Goal: Task Accomplishment & Management: Manage account settings

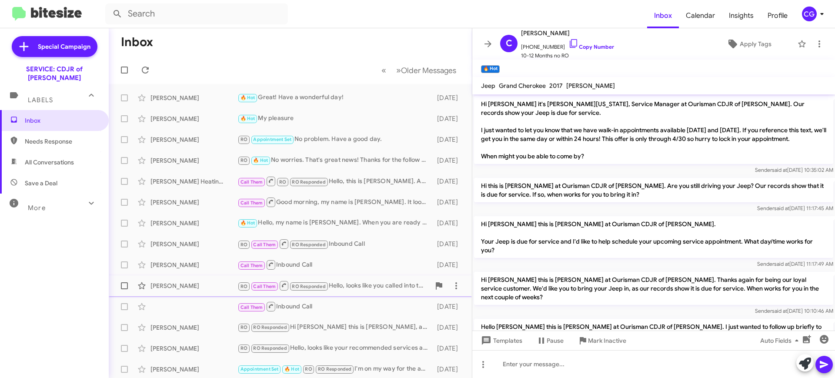
scroll to position [108, 0]
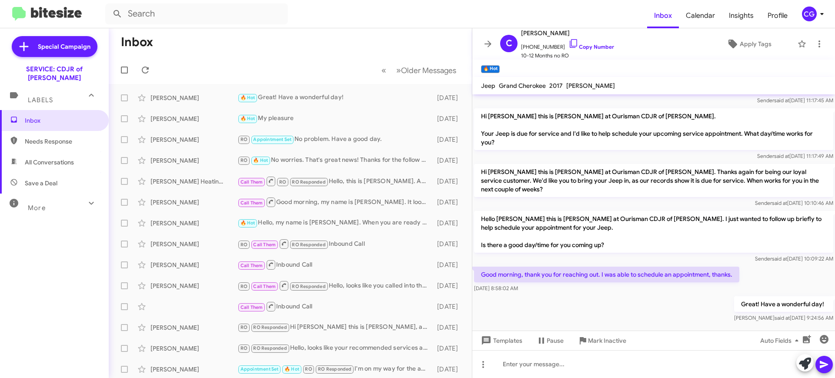
click at [822, 17] on icon at bounding box center [822, 14] width 10 height 10
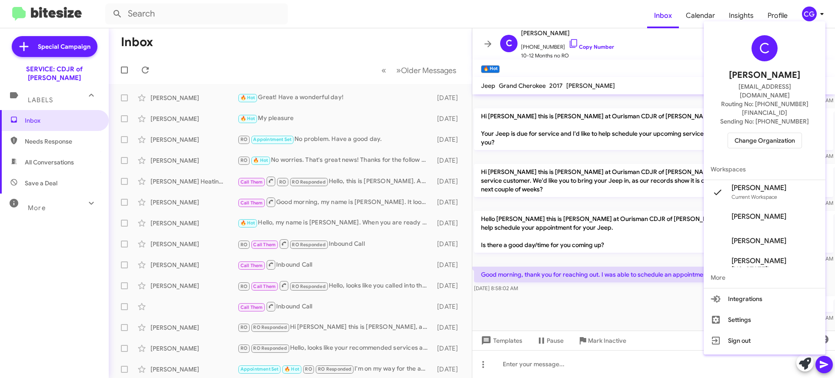
click at [778, 133] on span "Change Organization" at bounding box center [765, 140] width 60 height 15
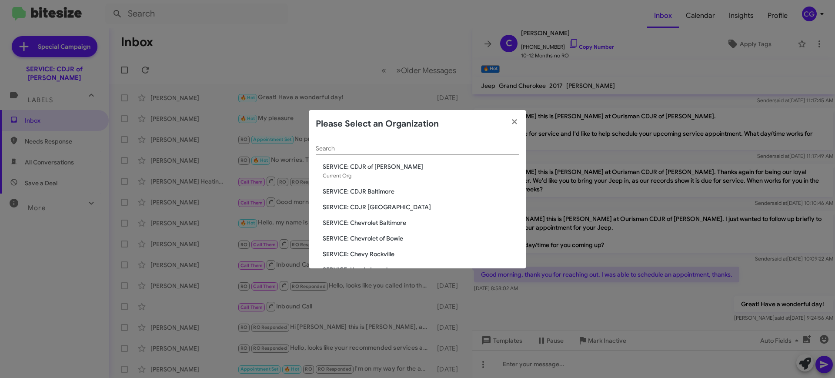
scroll to position [54, 0]
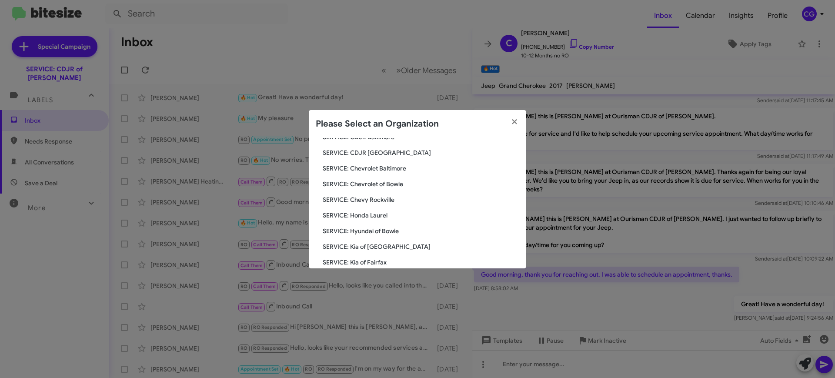
click at [386, 231] on span "SERVICE: Hyundai of Bowie" at bounding box center [421, 231] width 197 height 9
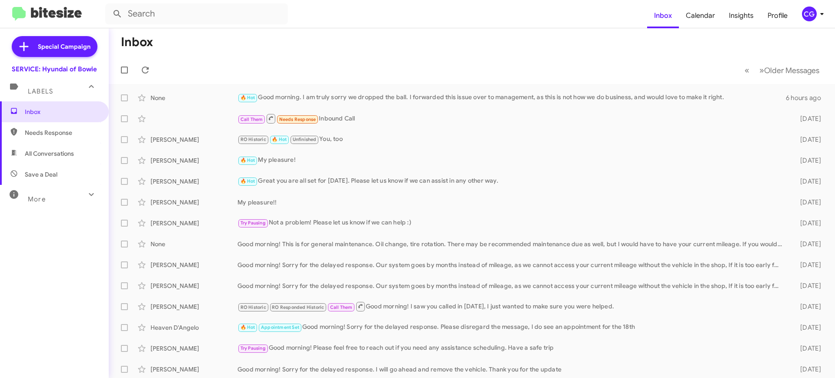
click at [820, 17] on icon at bounding box center [822, 14] width 10 height 10
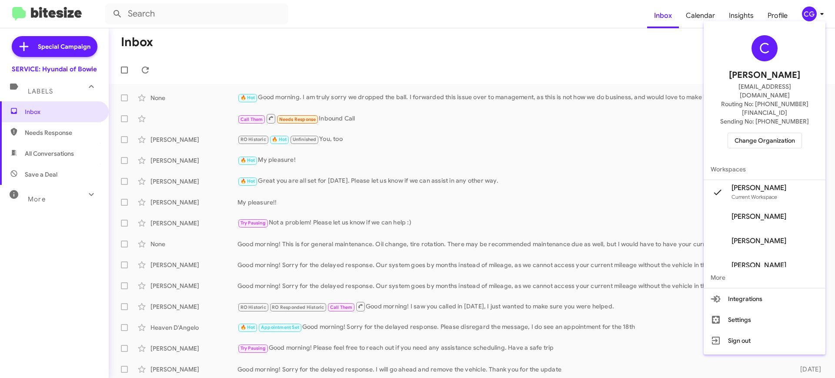
click at [762, 159] on span "Workspaces" at bounding box center [765, 169] width 122 height 21
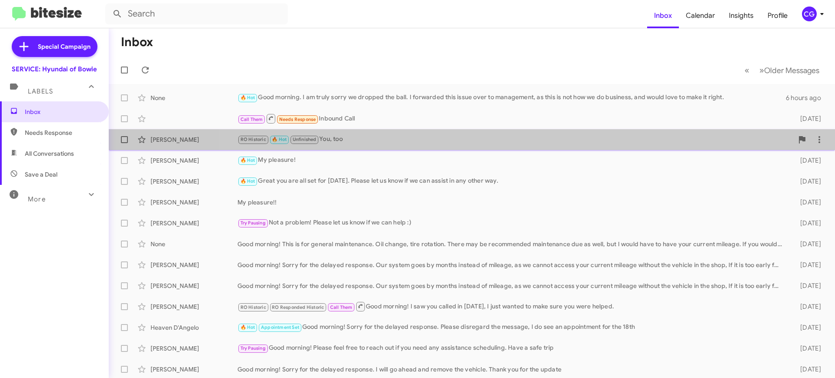
click at [762, 131] on div "Edith Peet RO Historic 🔥 Hot Unfinished You, too 3 days ago" at bounding box center [472, 139] width 712 height 17
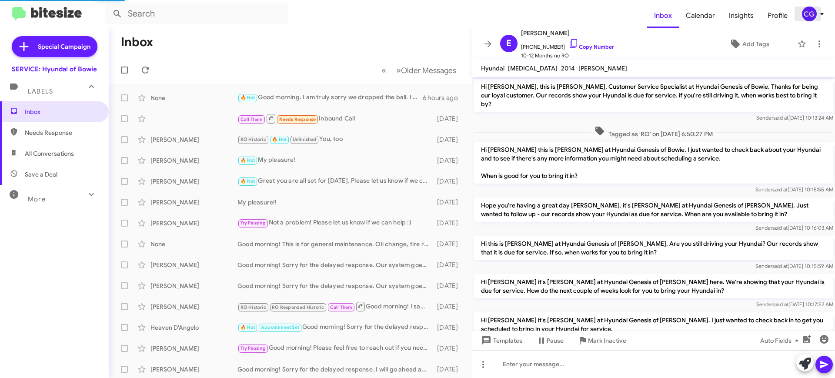
drag, startPoint x: 811, startPoint y: 10, endPoint x: 813, endPoint y: 1, distance: 9.0
click at [811, 5] on mat-toolbar "Inbox Calendar Insights Profile CG" at bounding box center [417, 14] width 835 height 28
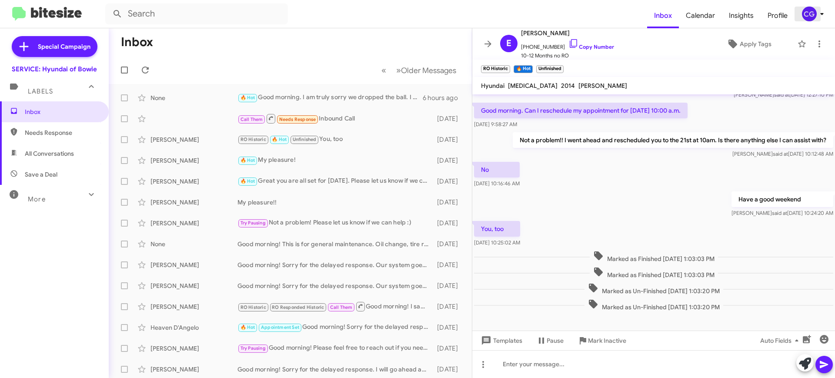
click at [817, 14] on icon at bounding box center [822, 14] width 10 height 10
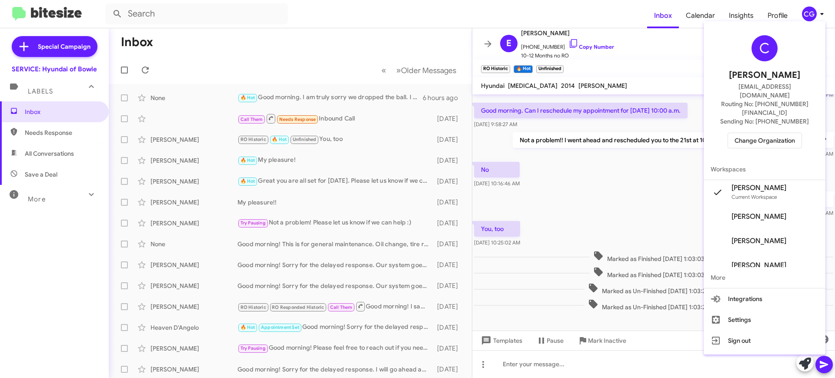
click at [785, 133] on span "Change Organization" at bounding box center [765, 140] width 60 height 15
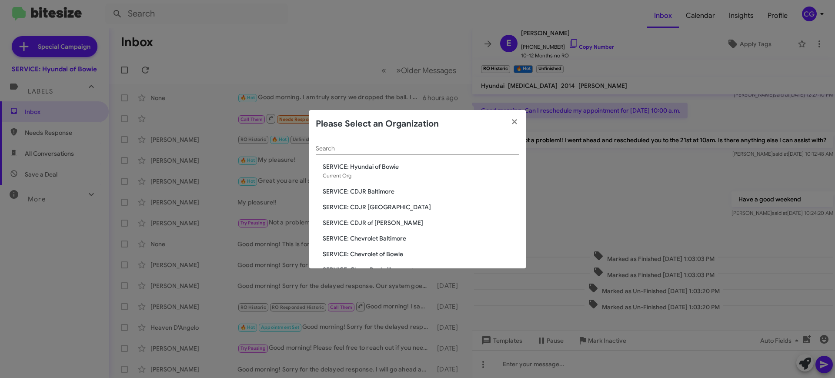
scroll to position [54, 0]
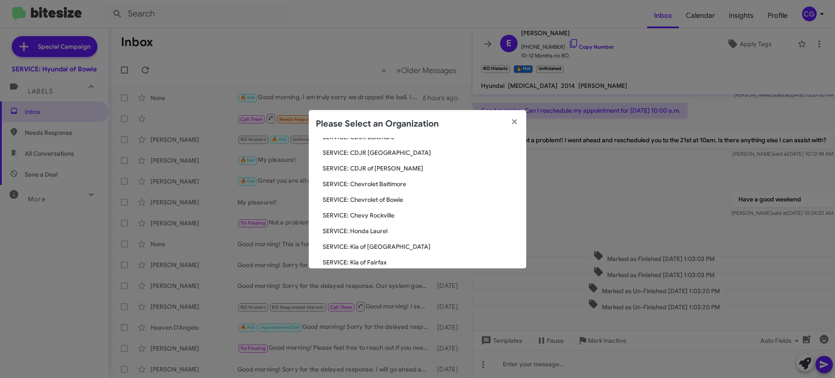
click at [382, 206] on div "Search SERVICE: Hyundai of Bowie Current Org SERVICE: CDJR Baltimore SERVICE: C…" at bounding box center [417, 203] width 217 height 130
click at [381, 198] on span "SERVICE: Chevrolet of Bowie" at bounding box center [421, 199] width 197 height 9
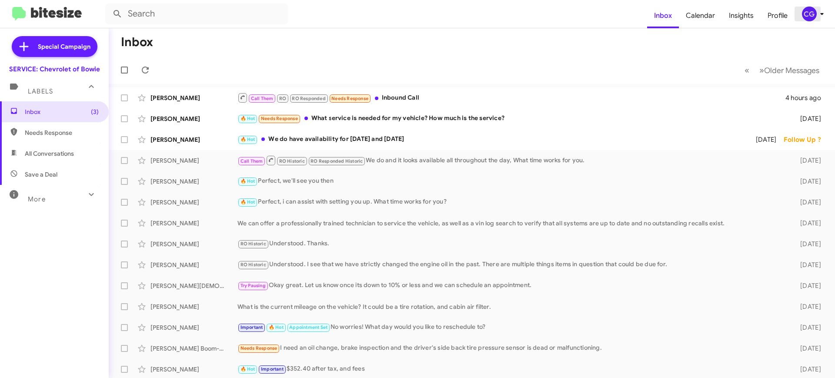
click at [810, 9] on div "CG" at bounding box center [809, 14] width 15 height 15
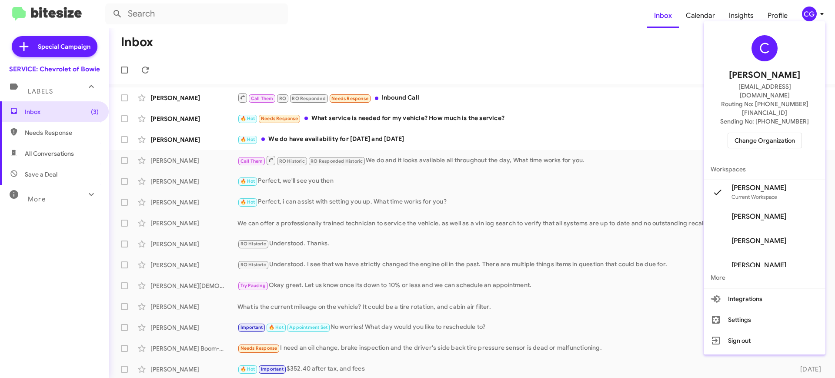
click at [777, 108] on div "C Carmen Gast cgast@ourismancars.com Routing No: +1 (301) 262-7600 Sending No: …" at bounding box center [765, 92] width 122 height 134
click at [778, 133] on span "Change Organization" at bounding box center [765, 140] width 60 height 15
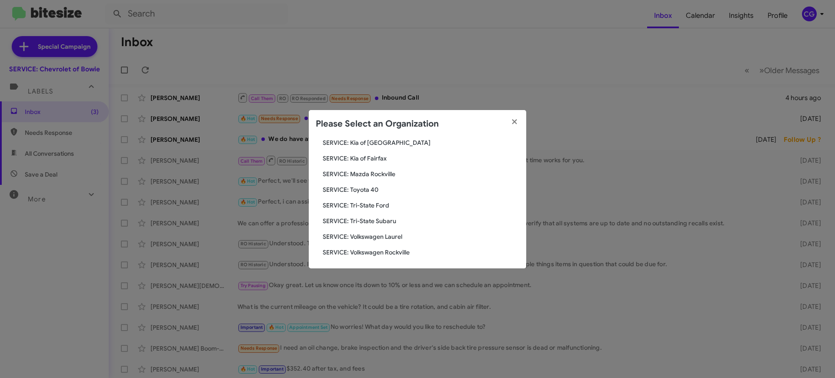
scroll to position [160, 0]
click at [381, 203] on span "SERVICE: Tri-State Ford" at bounding box center [421, 203] width 197 height 9
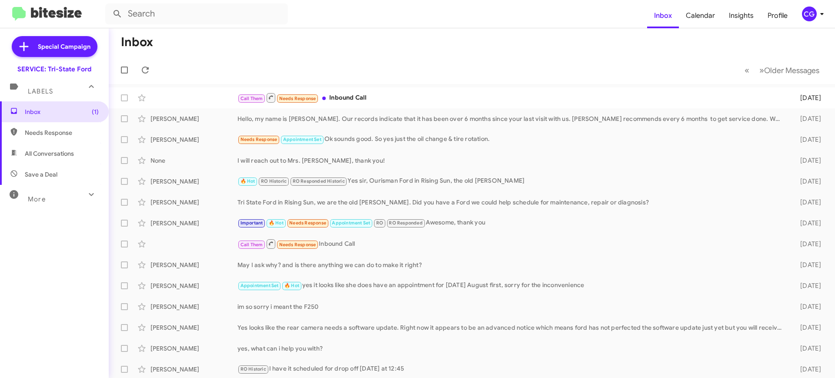
click at [805, 11] on div "CG" at bounding box center [809, 14] width 15 height 15
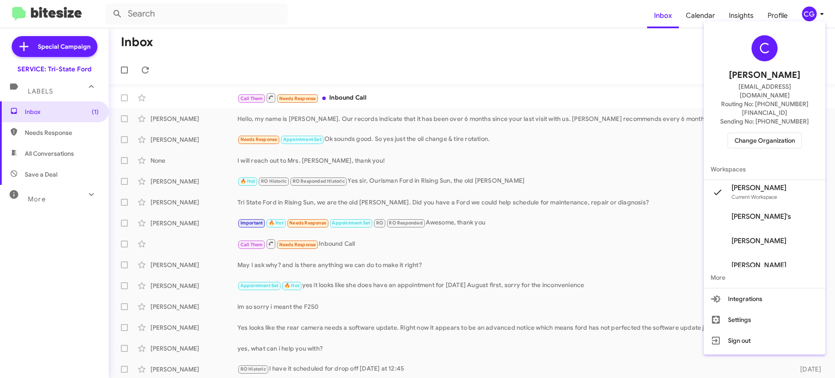
click at [763, 133] on span "Change Organization" at bounding box center [765, 140] width 60 height 15
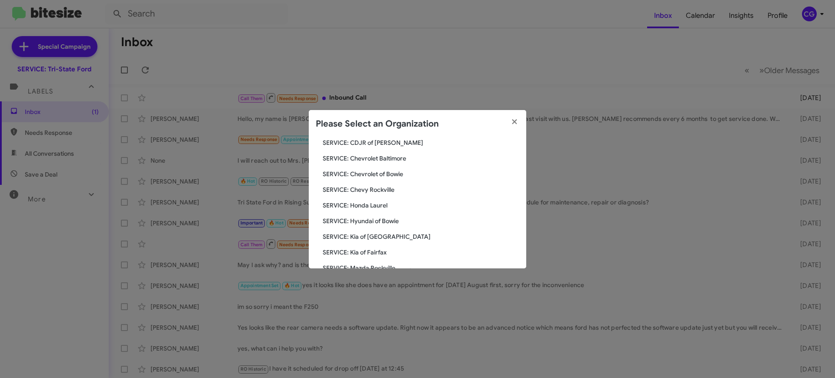
scroll to position [160, 0]
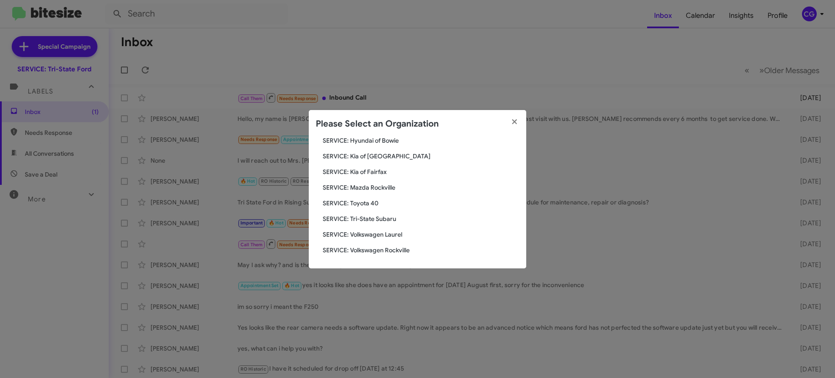
click at [383, 158] on span "SERVICE: Kia of [GEOGRAPHIC_DATA]" at bounding box center [421, 156] width 197 height 9
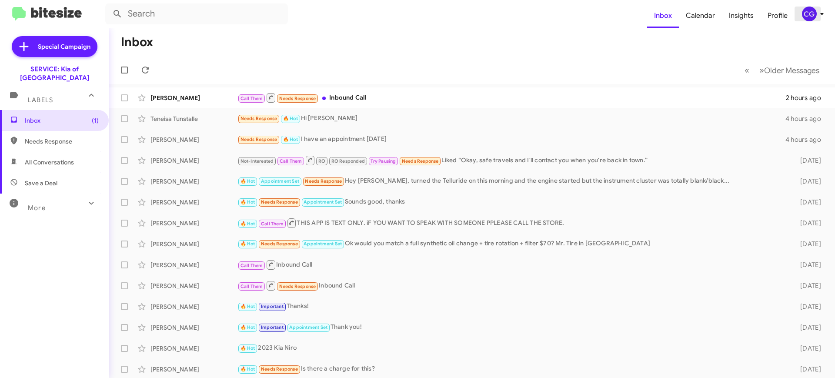
drag, startPoint x: 816, startPoint y: 14, endPoint x: 817, endPoint y: 18, distance: 4.4
click at [817, 18] on icon at bounding box center [822, 14] width 10 height 10
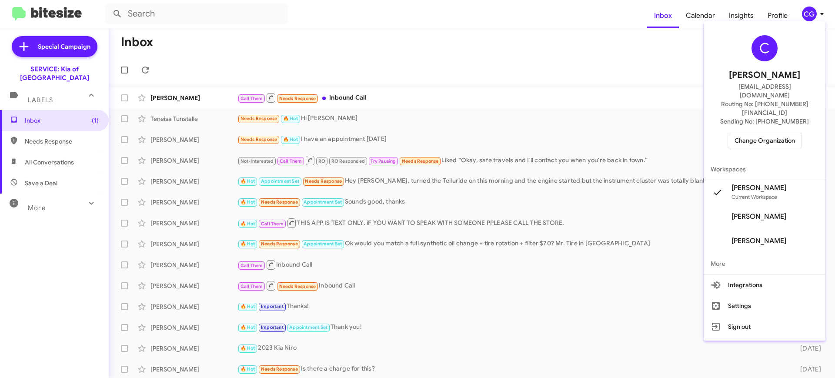
click at [761, 133] on span "Change Organization" at bounding box center [765, 140] width 60 height 15
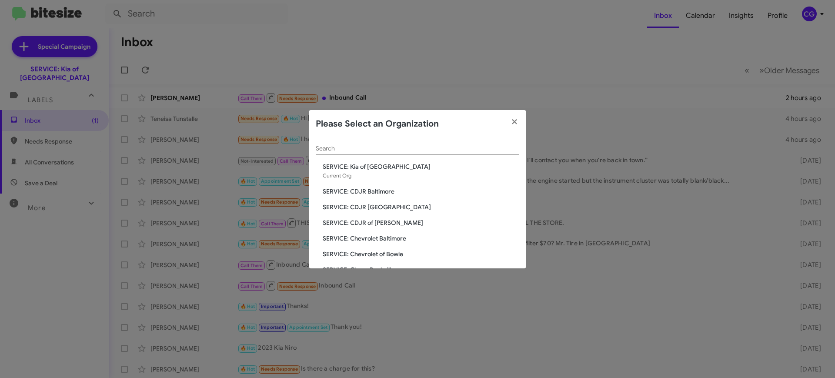
click at [618, 98] on modal-container "Please Select an Organization Search SERVICE: Kia of Catonsville Current Org SE…" at bounding box center [417, 189] width 835 height 378
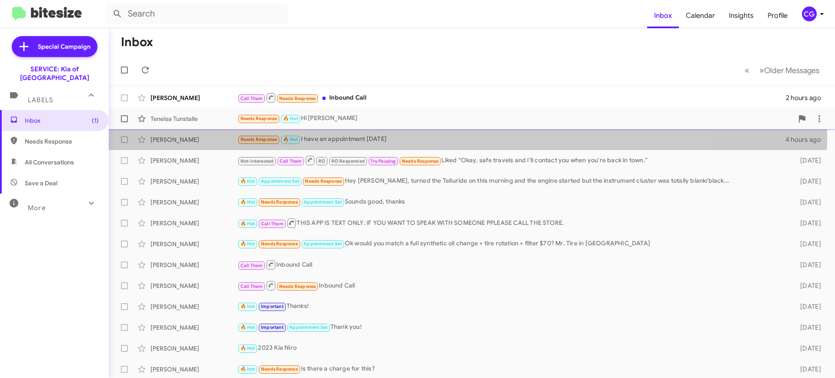
drag, startPoint x: 384, startPoint y: 135, endPoint x: 436, endPoint y: 127, distance: 52.3
click at [385, 135] on div "Needs Response 🔥 Hot I have an appointment today" at bounding box center [511, 139] width 548 height 10
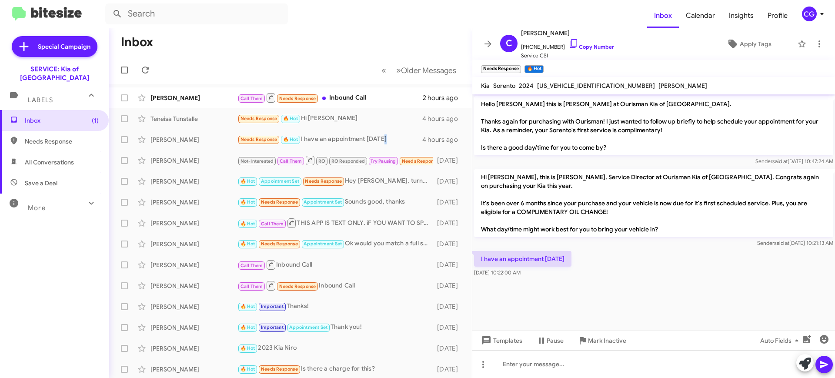
click at [810, 13] on div "CG" at bounding box center [809, 14] width 15 height 15
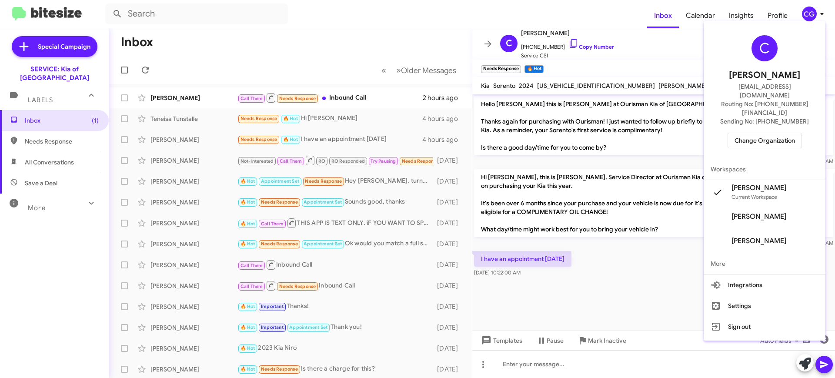
click at [695, 47] on div at bounding box center [417, 189] width 835 height 378
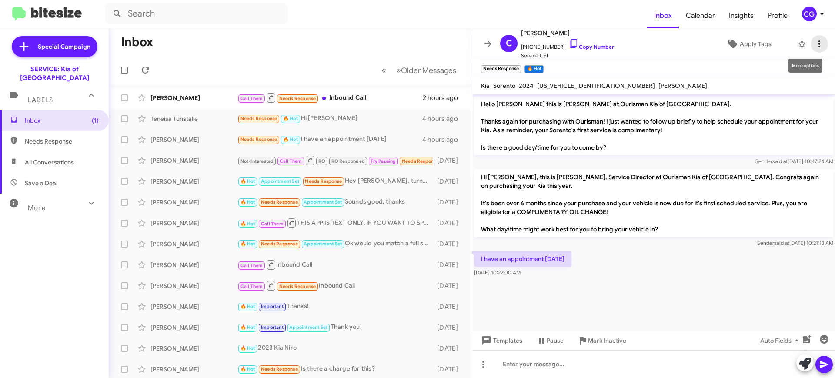
click at [817, 47] on span at bounding box center [819, 44] width 17 height 10
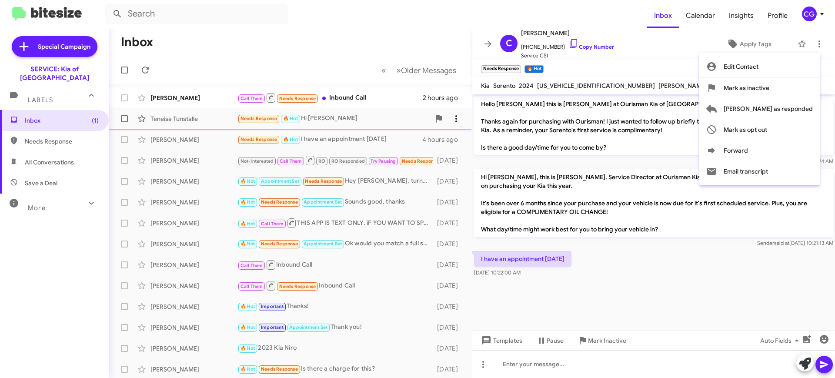
click at [807, 113] on span "Mark as responded" at bounding box center [768, 108] width 89 height 21
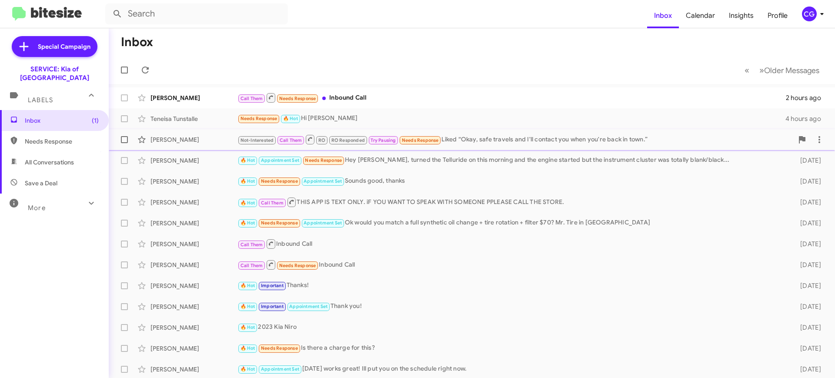
click at [472, 142] on div "Not-Interested Call Them RO RO Responded Try Pausing Needs Response Liked “Okay…" at bounding box center [515, 139] width 556 height 11
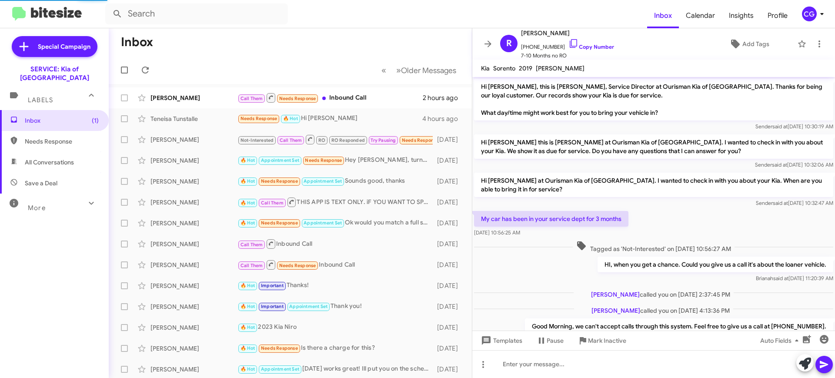
scroll to position [231, 0]
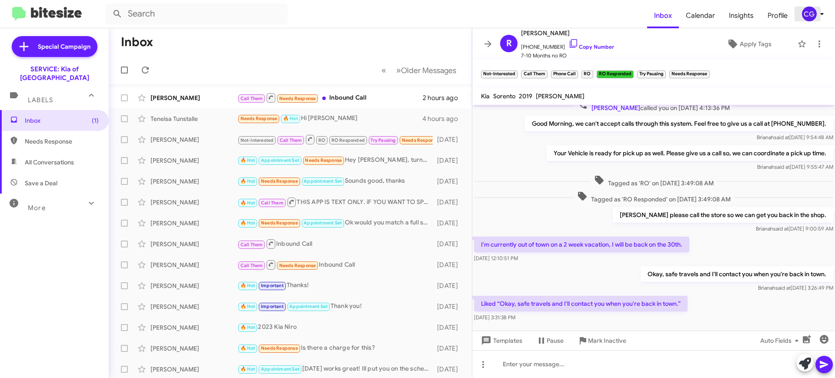
click at [815, 13] on div "CG" at bounding box center [809, 14] width 15 height 15
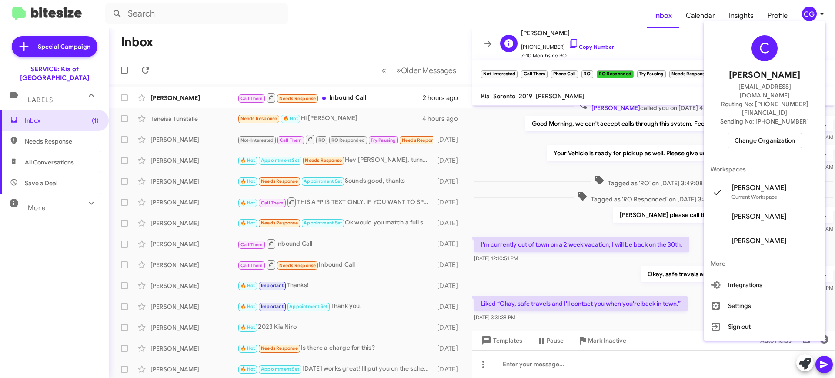
click at [702, 46] on div at bounding box center [417, 189] width 835 height 378
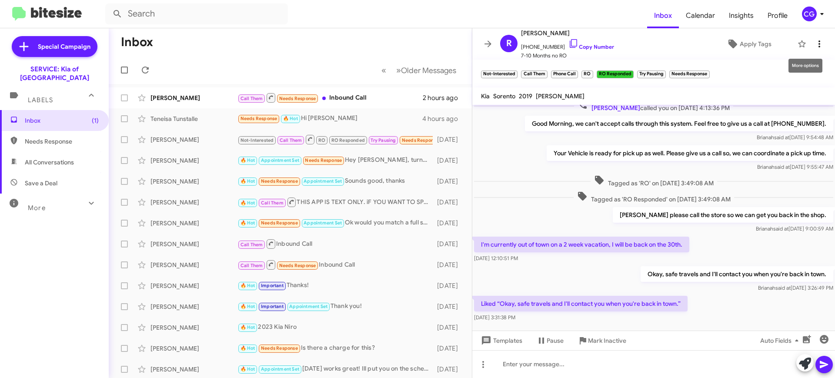
click at [814, 43] on icon at bounding box center [819, 44] width 10 height 10
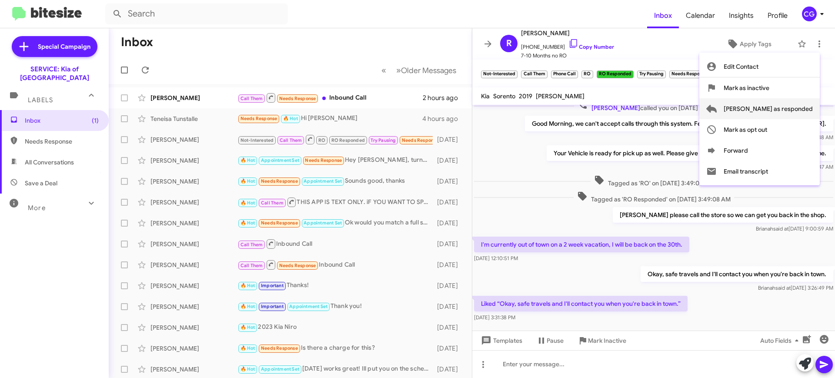
click at [807, 109] on span "Mark as responded" at bounding box center [768, 108] width 89 height 21
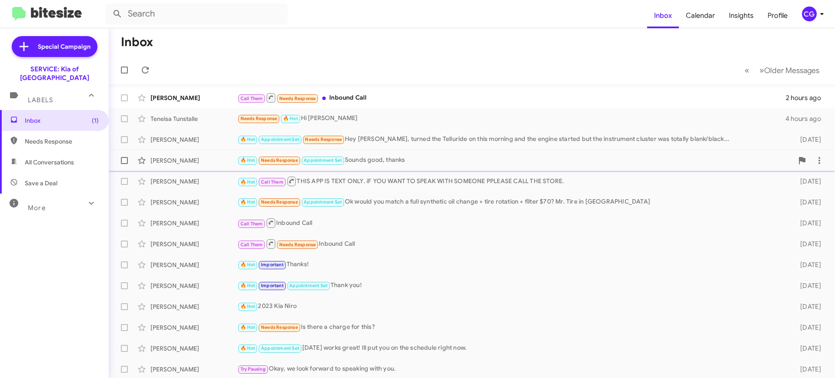
click at [342, 161] on span "Appointment Set" at bounding box center [323, 160] width 38 height 6
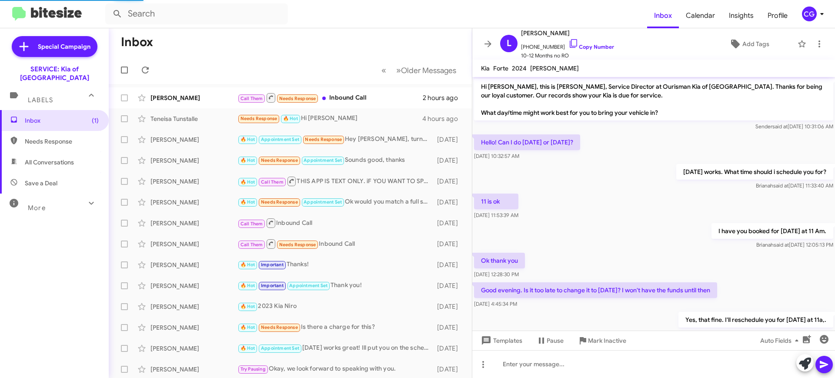
scroll to position [59, 0]
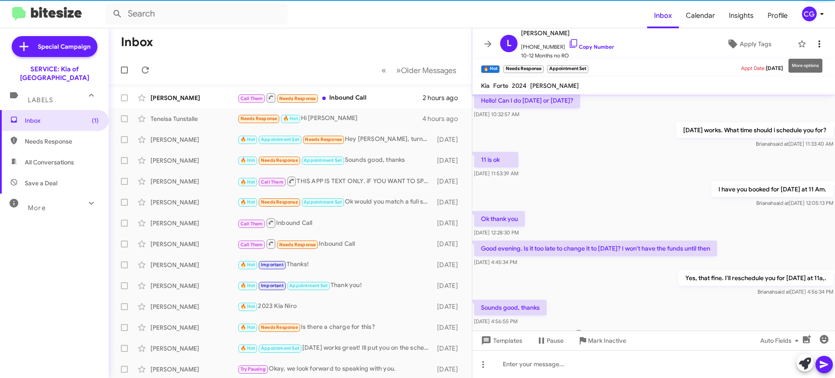
click at [814, 44] on icon at bounding box center [819, 44] width 10 height 10
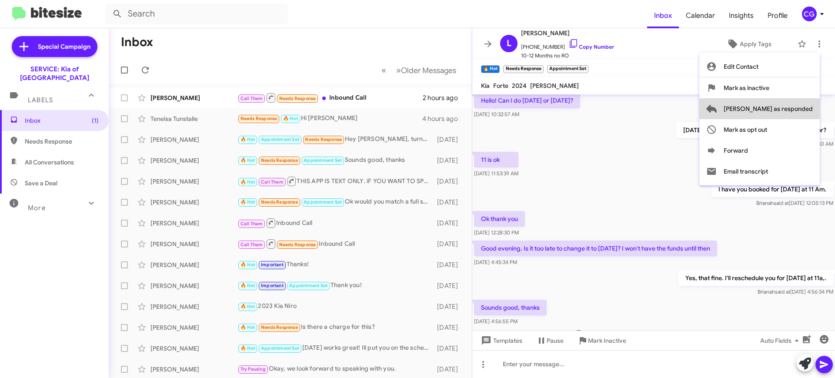
click at [799, 112] on span "Mark as responded" at bounding box center [768, 108] width 89 height 21
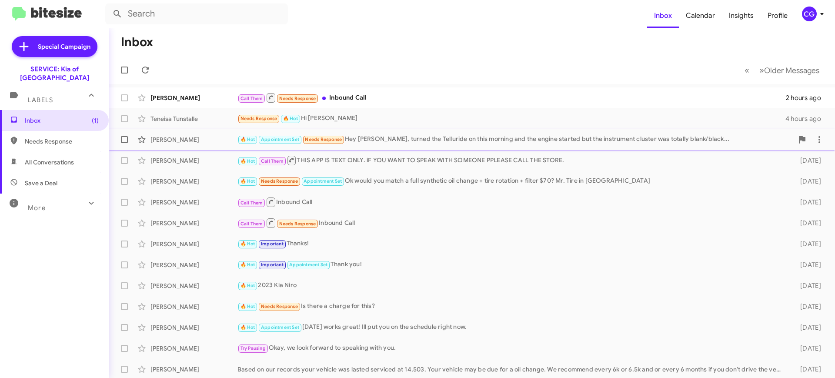
click at [385, 132] on div "Keith Hanson 🔥 Hot Appointment Set Needs Response Hey Quinten, turned the Tellu…" at bounding box center [472, 139] width 712 height 17
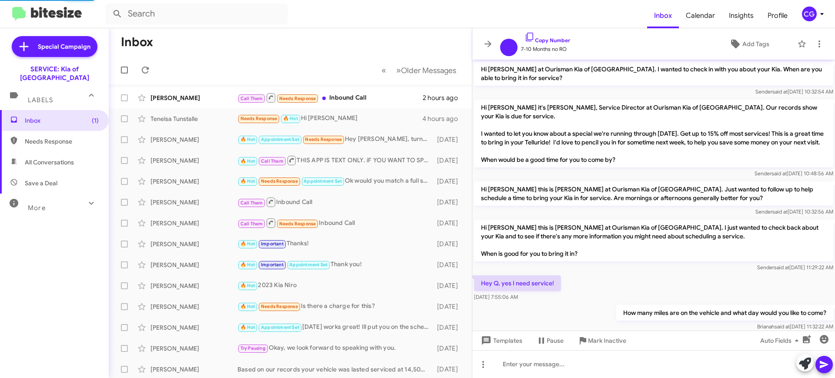
scroll to position [464, 0]
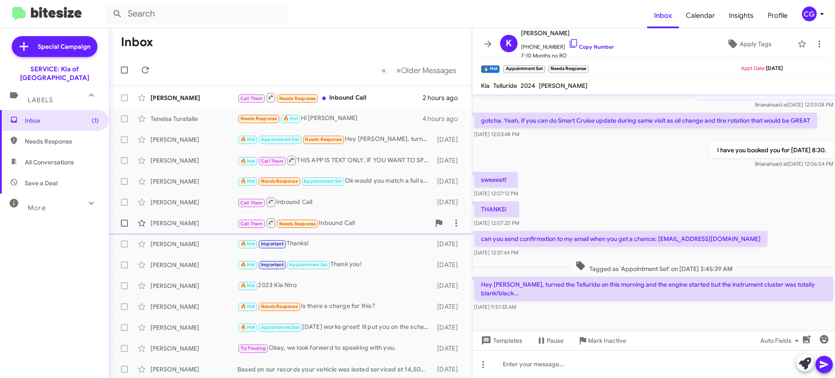
click at [368, 226] on div "Call Them Needs Response Inbound Call" at bounding box center [333, 222] width 193 height 11
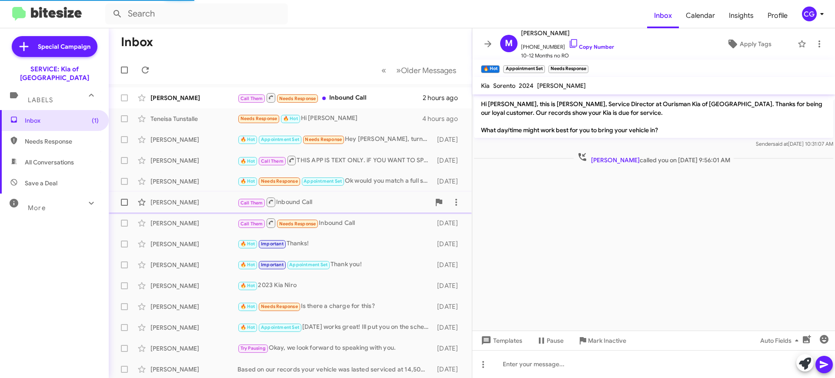
click at [369, 201] on div "Call Them Inbound Call" at bounding box center [333, 202] width 193 height 11
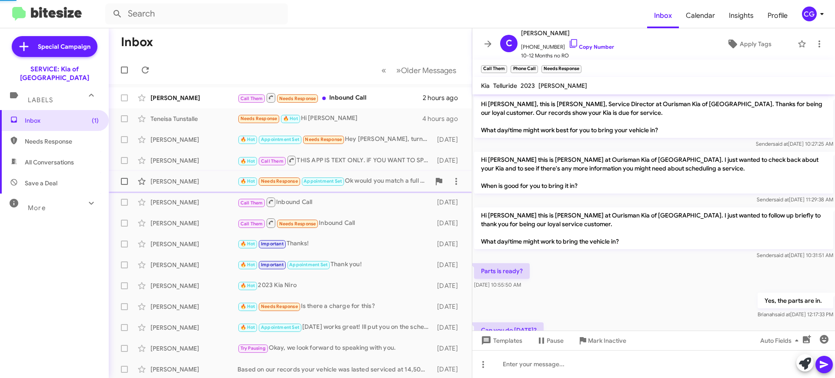
scroll to position [51, 0]
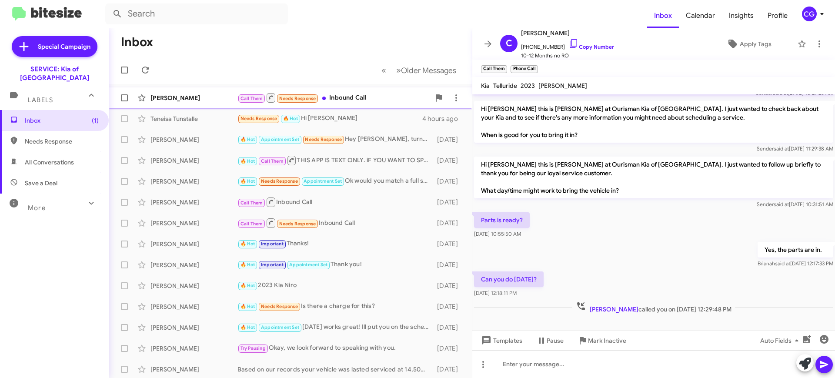
click at [323, 101] on div "Call Them Needs Response Inbound Call" at bounding box center [333, 97] width 193 height 11
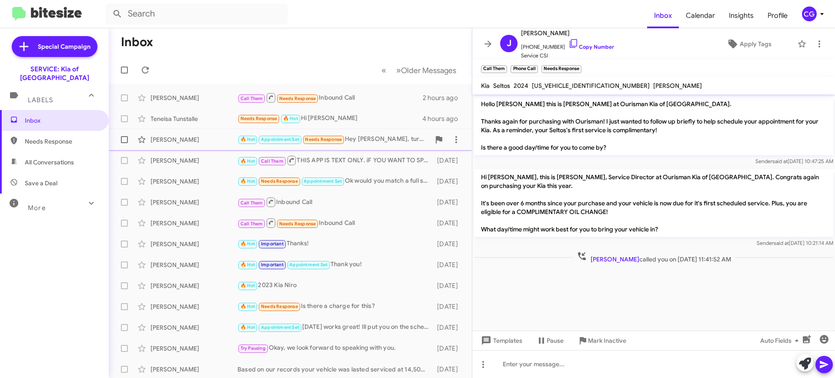
drag, startPoint x: 361, startPoint y: 139, endPoint x: 372, endPoint y: 141, distance: 10.7
click at [362, 137] on div "🔥 Hot Appointment Set Needs Response Hey Quinten, turned the Telluride on this …" at bounding box center [333, 139] width 193 height 10
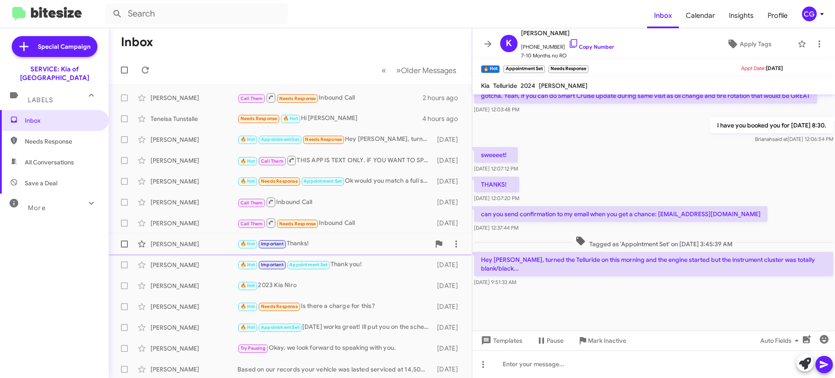
scroll to position [498, 0]
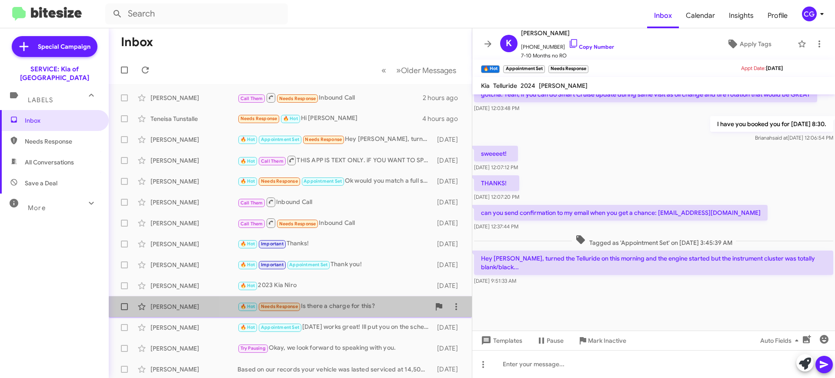
click at [345, 312] on div "Omar Dehrab 🔥 Hot Needs Response Is there a charge for this? 10 days ago" at bounding box center [290, 306] width 349 height 17
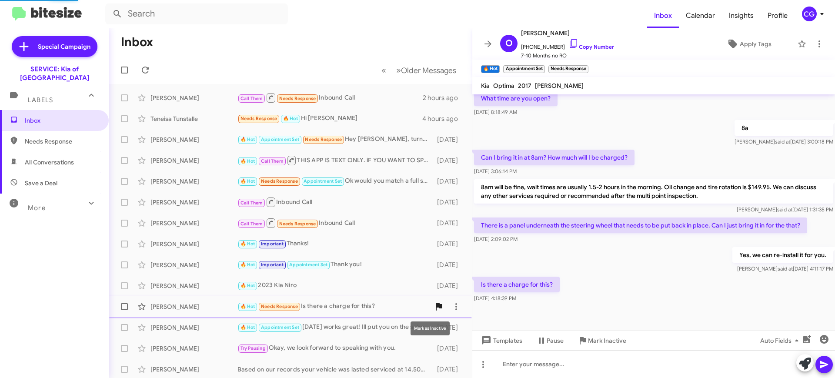
scroll to position [214, 0]
click at [818, 15] on icon at bounding box center [822, 14] width 10 height 10
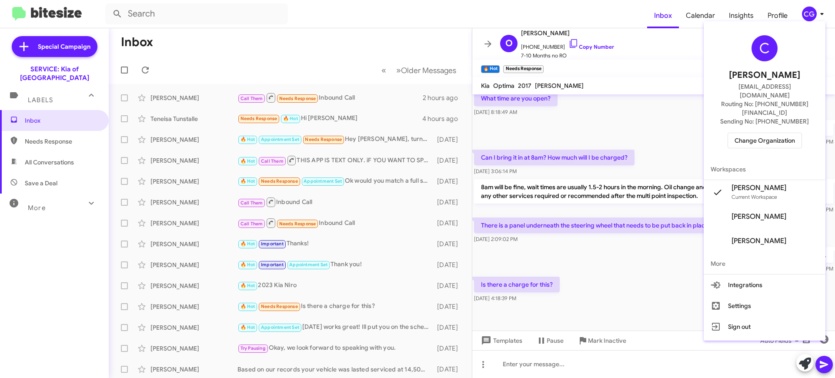
click at [785, 133] on span "Change Organization" at bounding box center [765, 140] width 60 height 15
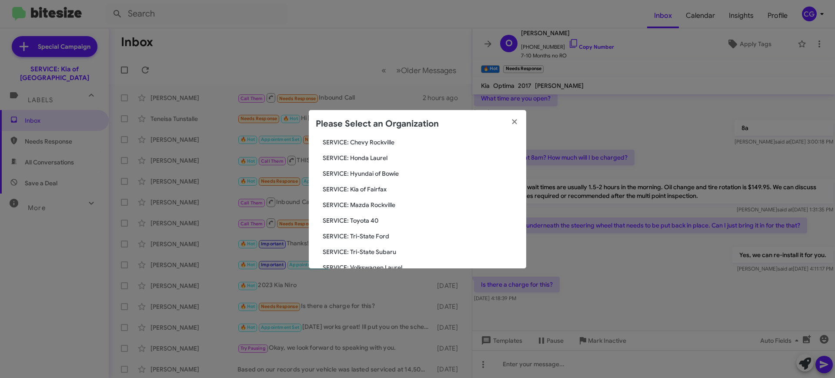
scroll to position [160, 0]
click at [381, 154] on span "SERVICE: Kia of Fairfax" at bounding box center [421, 156] width 197 height 9
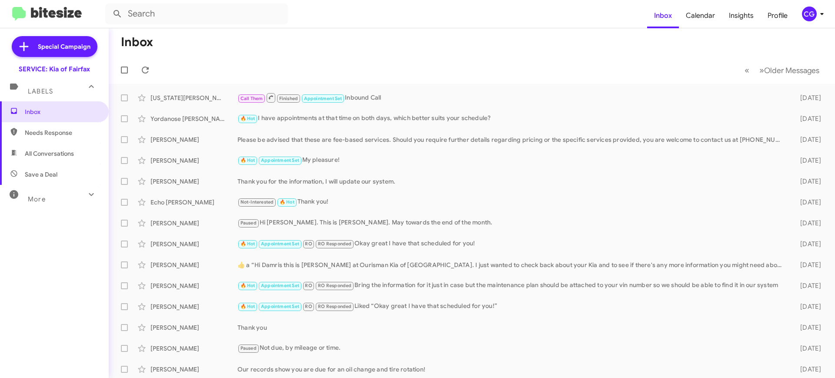
click at [819, 7] on span "CG" at bounding box center [815, 14] width 26 height 15
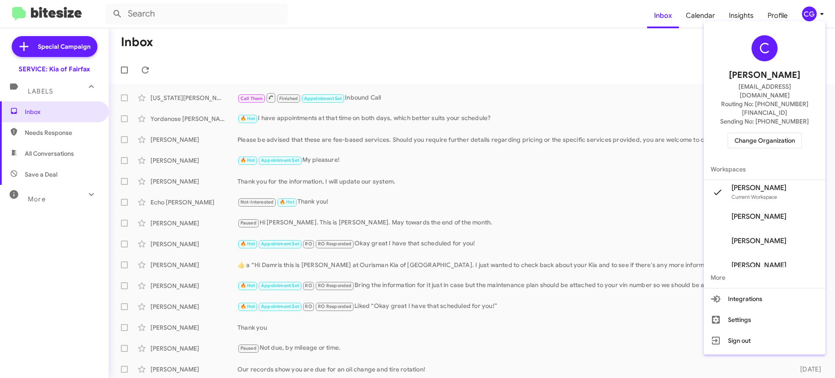
click at [774, 133] on span "Change Organization" at bounding box center [765, 140] width 60 height 15
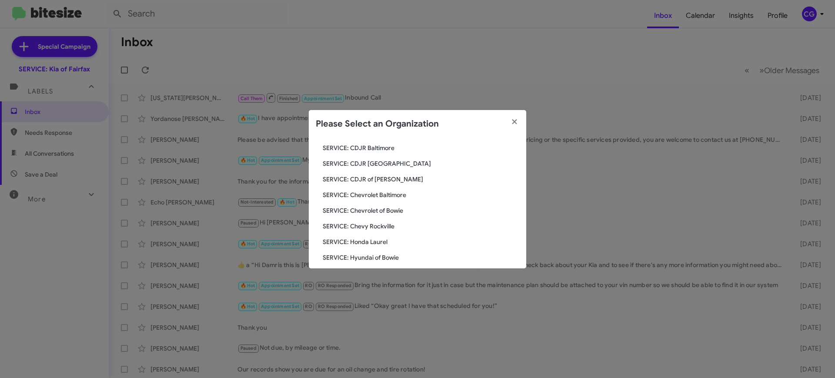
scroll to position [160, 0]
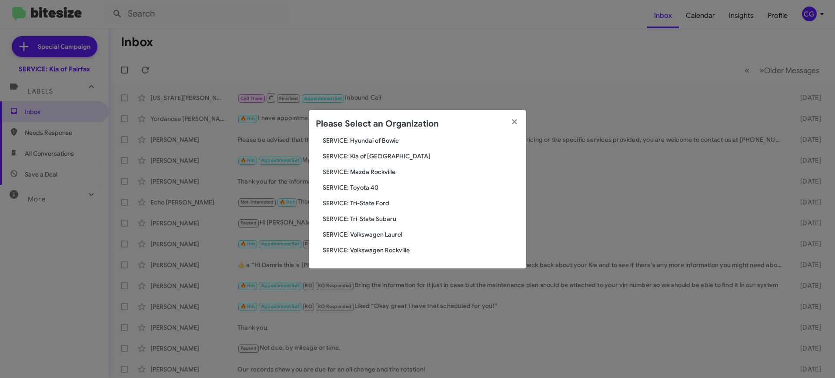
click at [388, 219] on span "SERVICE: Tri-State Subaru" at bounding box center [421, 218] width 197 height 9
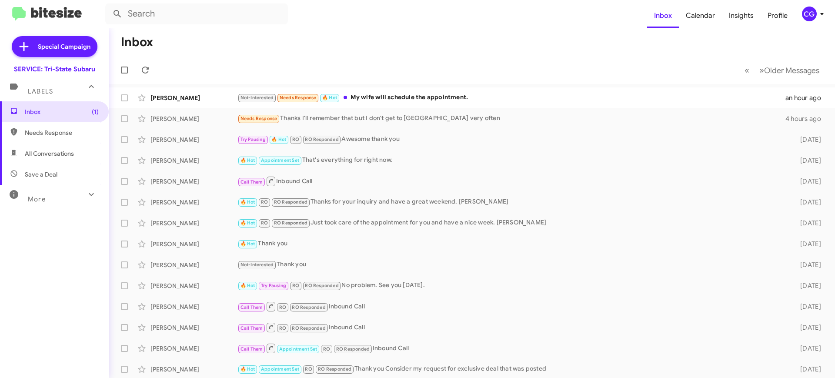
click at [820, 14] on icon at bounding box center [822, 14] width 10 height 10
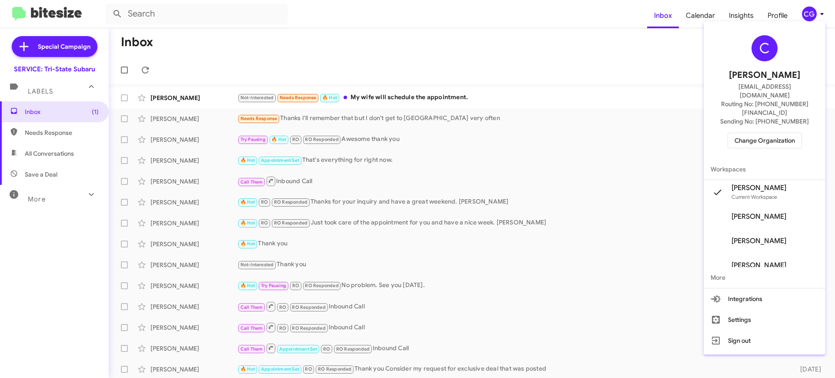
click at [791, 133] on span "Change Organization" at bounding box center [765, 140] width 60 height 15
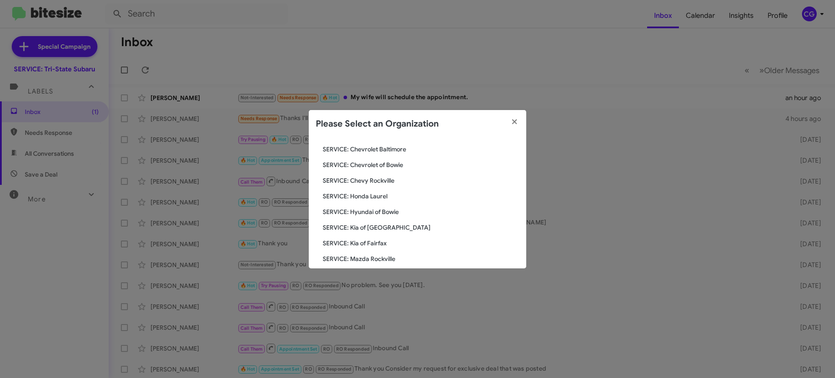
scroll to position [109, 0]
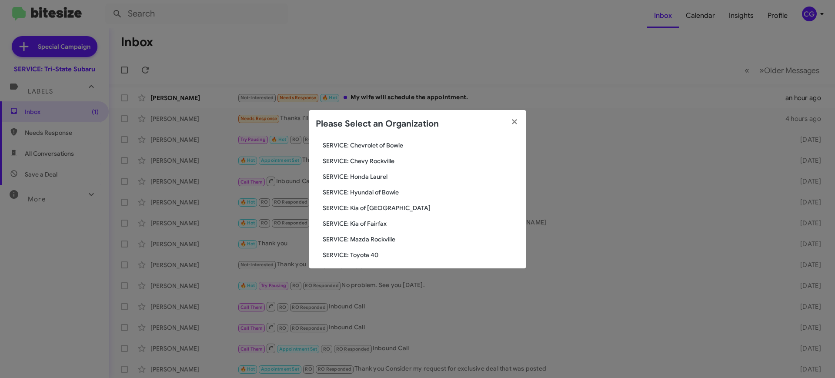
click at [381, 238] on span "SERVICE: Mazda Rockville" at bounding box center [421, 239] width 197 height 9
click at [382, 237] on span "SERVICE: Mazda Rockville" at bounding box center [421, 239] width 197 height 9
